Goal: Task Accomplishment & Management: Complete application form

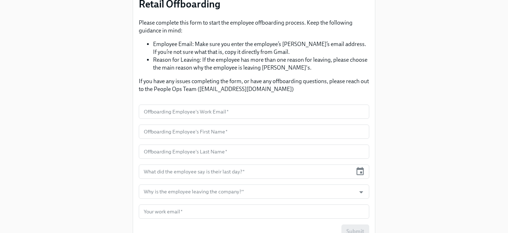
scroll to position [82, 0]
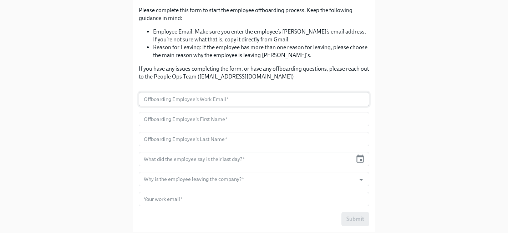
click at [203, 100] on input "text" at bounding box center [254, 99] width 230 height 14
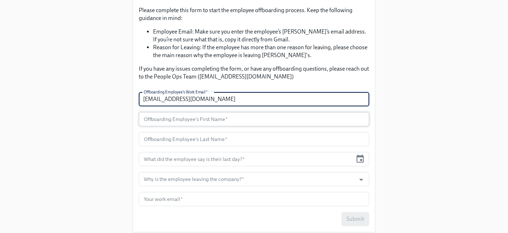
type input "[EMAIL_ADDRESS][DOMAIN_NAME]"
click at [203, 121] on input "text" at bounding box center [254, 119] width 230 height 14
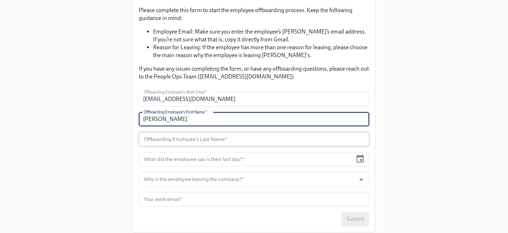
type input "[PERSON_NAME]"
click at [208, 137] on input "text" at bounding box center [254, 139] width 230 height 14
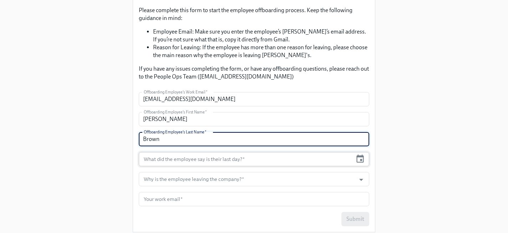
type input "Brown"
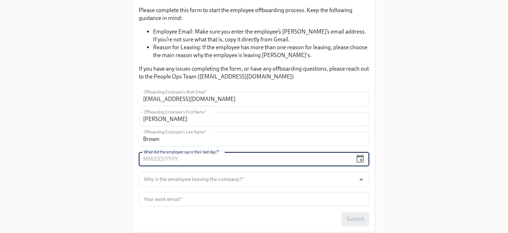
click at [251, 161] on input "text" at bounding box center [246, 159] width 214 height 14
click at [362, 158] on icon "button" at bounding box center [360, 159] width 10 height 10
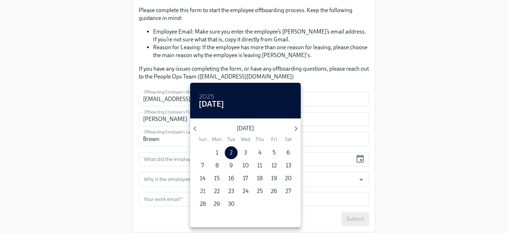
click at [201, 189] on p "21" at bounding box center [202, 191] width 5 height 8
type input "[DATE]"
click at [373, 125] on div at bounding box center [254, 116] width 508 height 233
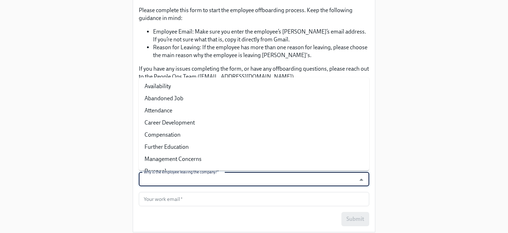
click at [288, 181] on input "Why is the employee leaving the company?   *" at bounding box center [247, 179] width 210 height 14
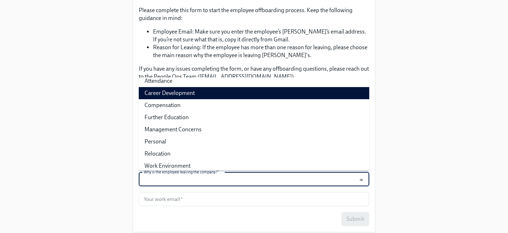
scroll to position [34, 0]
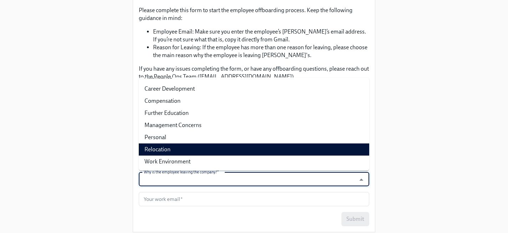
click at [284, 144] on li "Relocation" at bounding box center [254, 149] width 230 height 12
type input "Relocation"
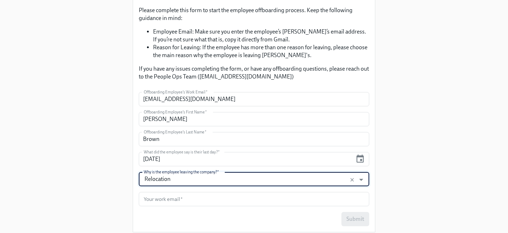
click at [424, 153] on div "Enrollment Form Retail Offboarding Please complete this form to start the emplo…" at bounding box center [253, 77] width 485 height 319
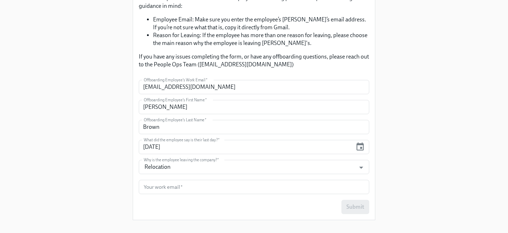
scroll to position [104, 0]
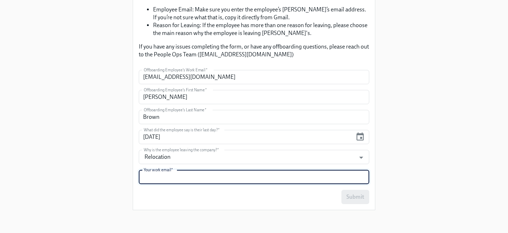
click at [200, 179] on input "text" at bounding box center [254, 177] width 230 height 14
type input "[EMAIL_ADDRESS][DOMAIN_NAME]"
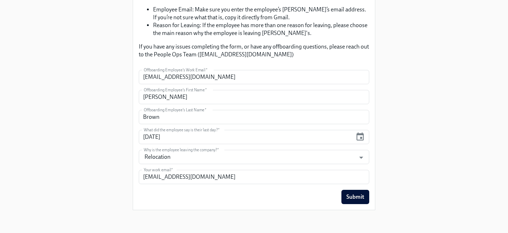
click at [398, 134] on div "Enrollment Form Retail Offboarding Please complete this form to start the emplo…" at bounding box center [253, 55] width 485 height 319
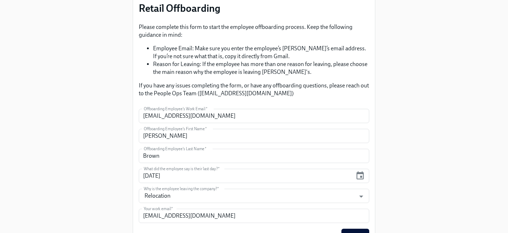
scroll to position [64, 0]
click at [473, 143] on div "Enrollment Form Retail Offboarding Please complete this form to start the emplo…" at bounding box center [253, 95] width 485 height 319
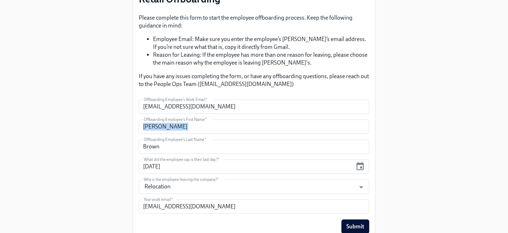
scroll to position [104, 0]
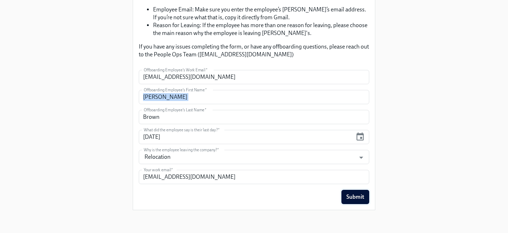
click at [360, 195] on span "Submit" at bounding box center [355, 196] width 18 height 7
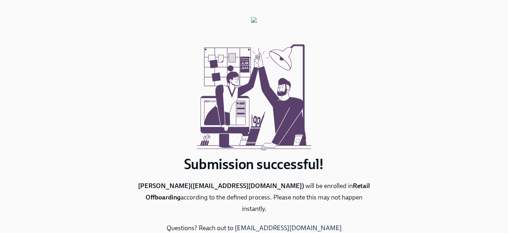
scroll to position [35, 0]
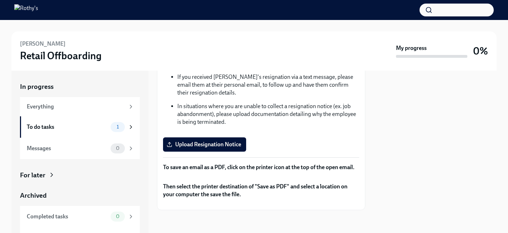
scroll to position [160, 0]
click at [188, 141] on span "Upload Resignation Notice" at bounding box center [204, 144] width 73 height 7
click at [0, 0] on input "Upload Resignation Notice" at bounding box center [0, 0] width 0 height 0
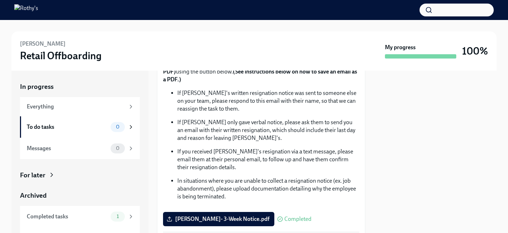
scroll to position [0, 0]
